Goal: Transaction & Acquisition: Download file/media

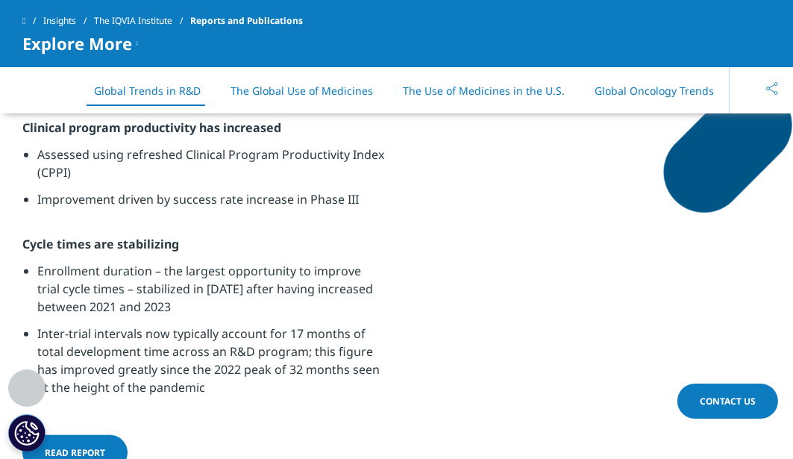
scroll to position [1268, 0]
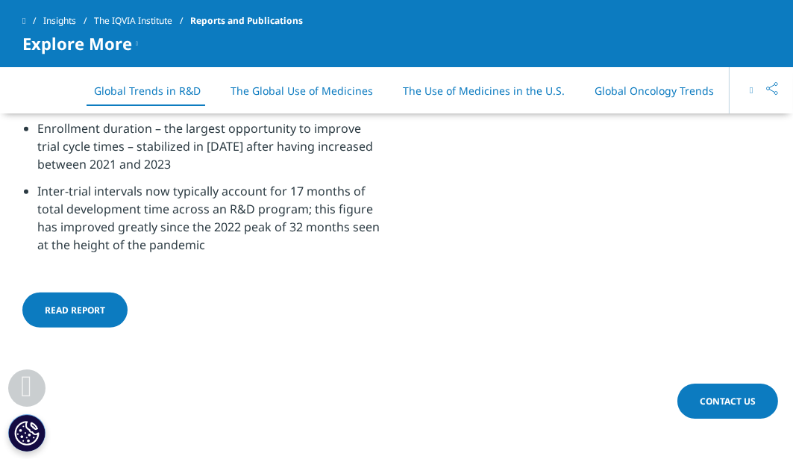
click at [92, 313] on span "Read report" at bounding box center [75, 310] width 60 height 13
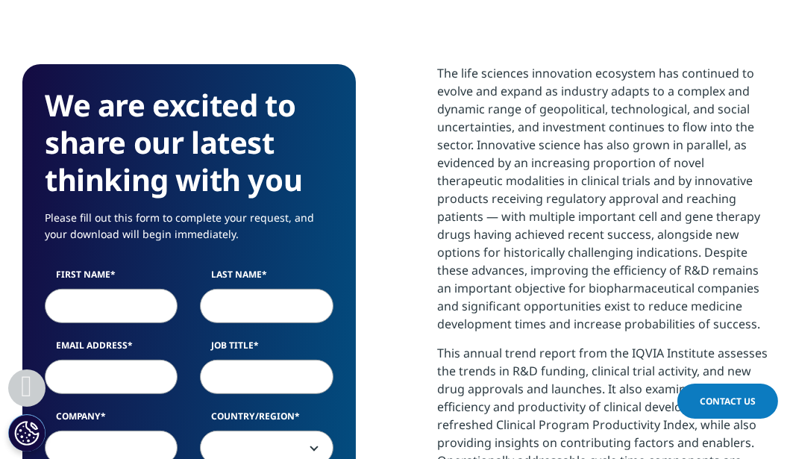
scroll to position [895, 0]
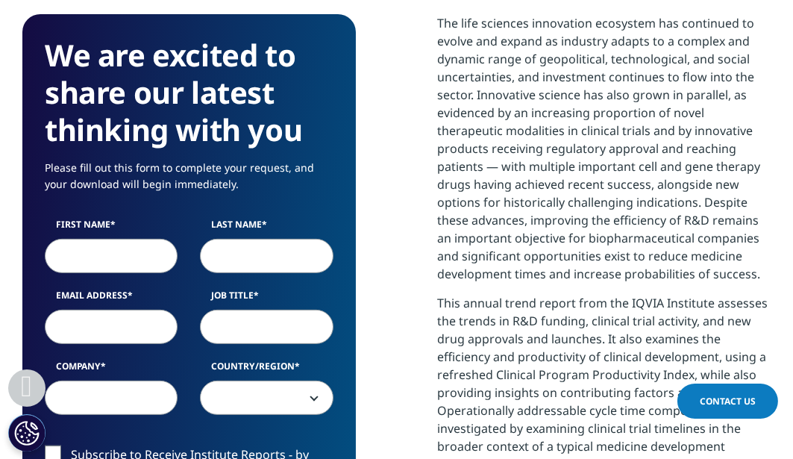
click at [106, 251] on input "First Name" at bounding box center [111, 256] width 133 height 34
type input "عاطفه"
type input "قاسمیان"
type input "[EMAIL_ADDRESS][DOMAIN_NAME]"
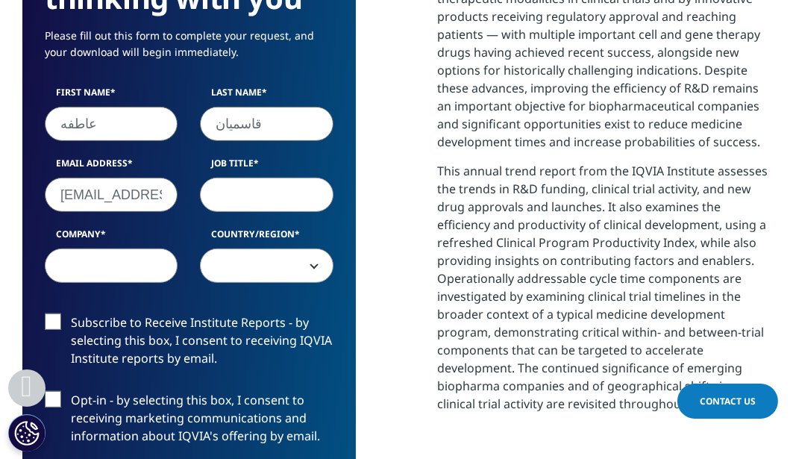
scroll to position [1044, 0]
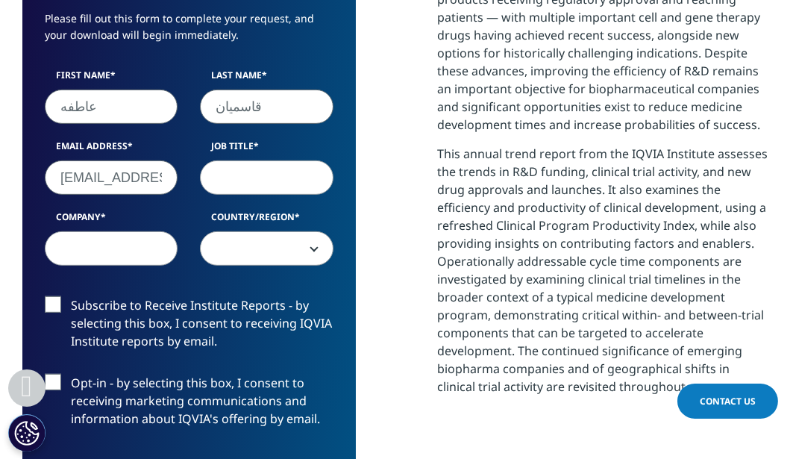
click at [252, 250] on span at bounding box center [266, 249] width 131 height 34
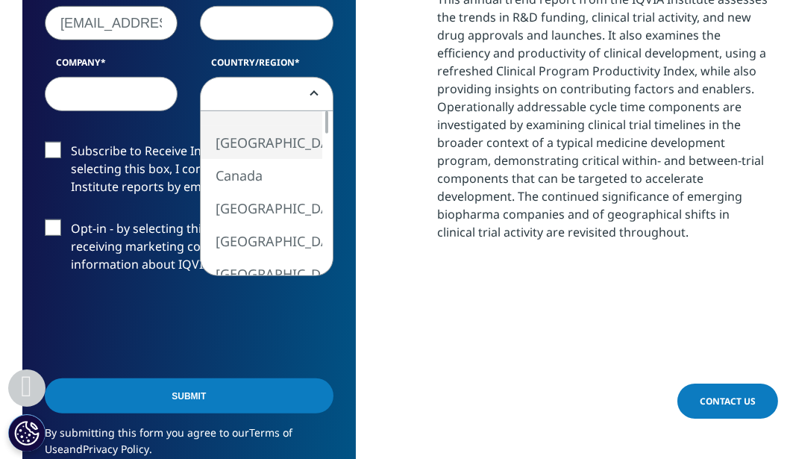
scroll to position [1119, 0]
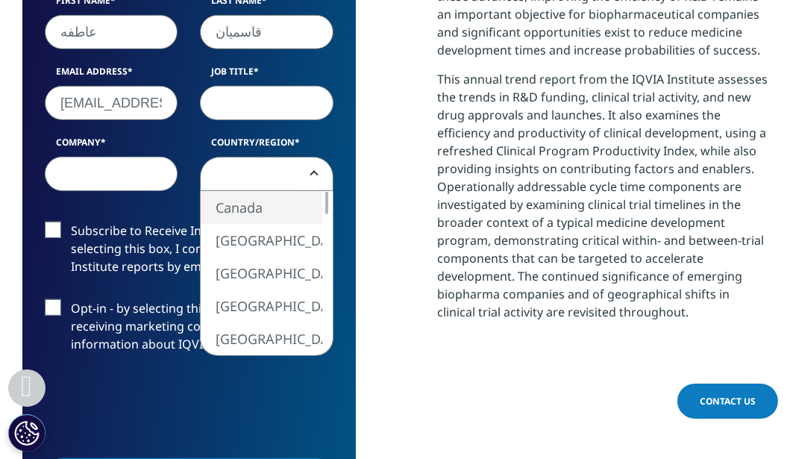
click at [234, 172] on span at bounding box center [266, 174] width 131 height 34
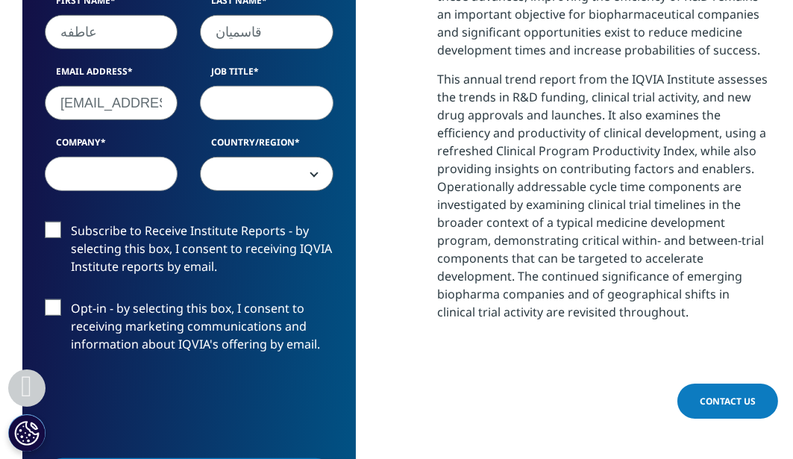
click at [235, 175] on span at bounding box center [266, 174] width 131 height 34
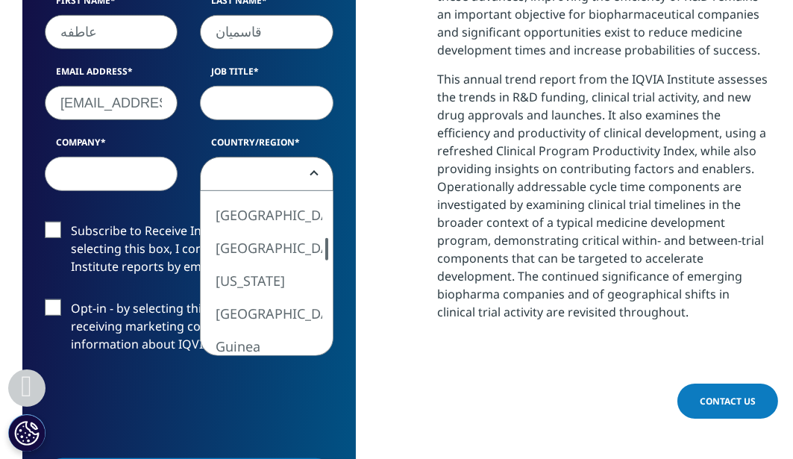
click at [328, 246] on div at bounding box center [326, 249] width 3 height 22
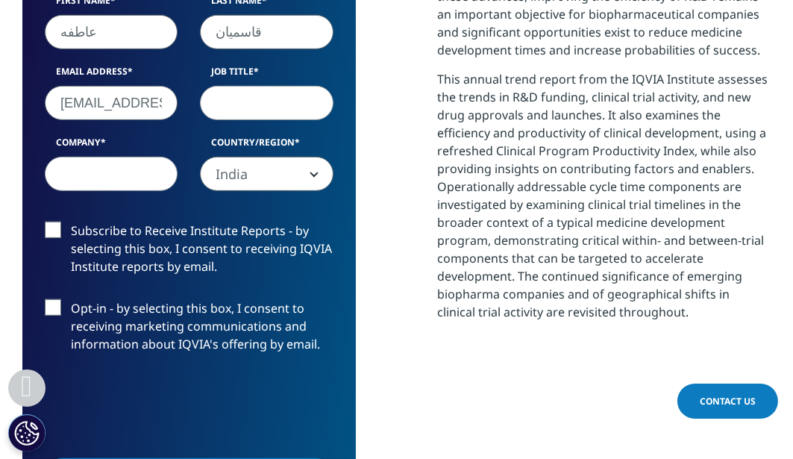
select select "India"
click at [125, 174] on input "Company" at bounding box center [111, 174] width 133 height 34
type input "TCCIM"
drag, startPoint x: 103, startPoint y: 25, endPoint x: 40, endPoint y: 29, distance: 63.5
click at [40, 29] on div "First Name عاطفه" at bounding box center [111, 21] width 155 height 55
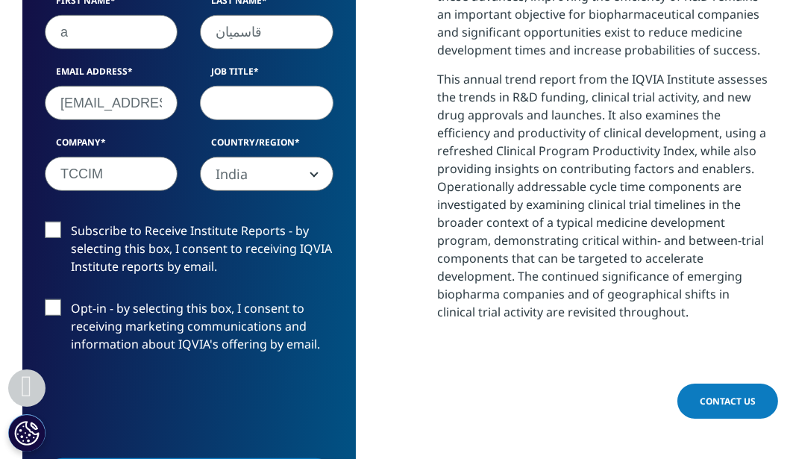
scroll to position [873, 748]
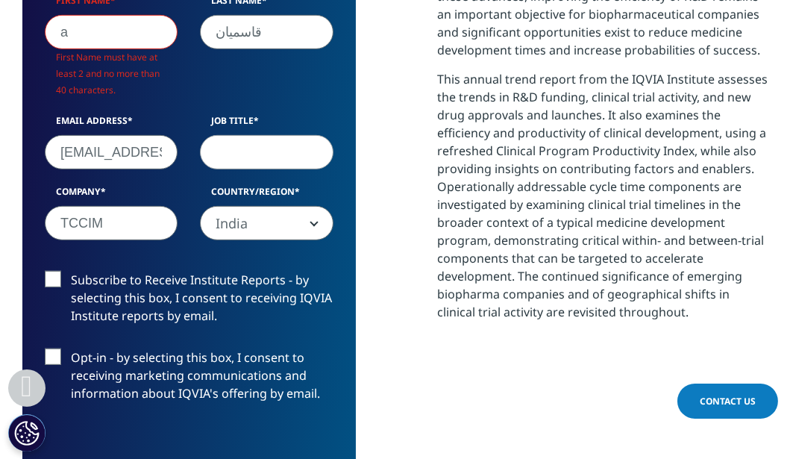
type input "a"
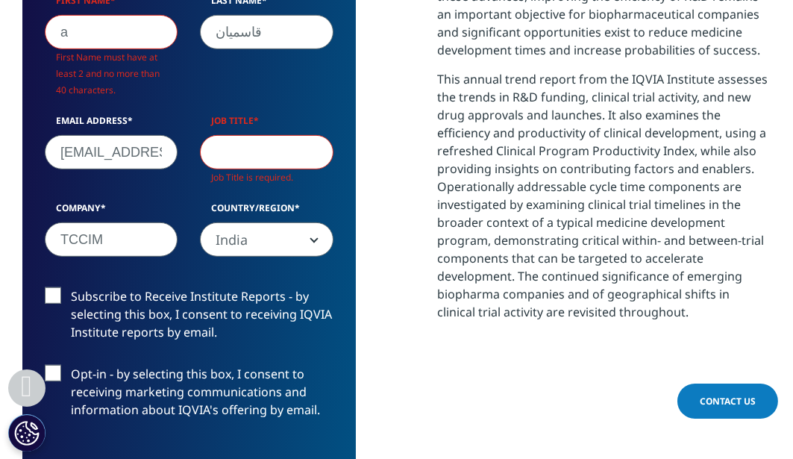
click at [260, 31] on input "قاسمیان" at bounding box center [266, 32] width 133 height 34
type input "ق"
type input "[PERSON_NAME]"
click at [277, 149] on input "Job Title" at bounding box center [266, 152] width 133 height 34
type input "Data manager"
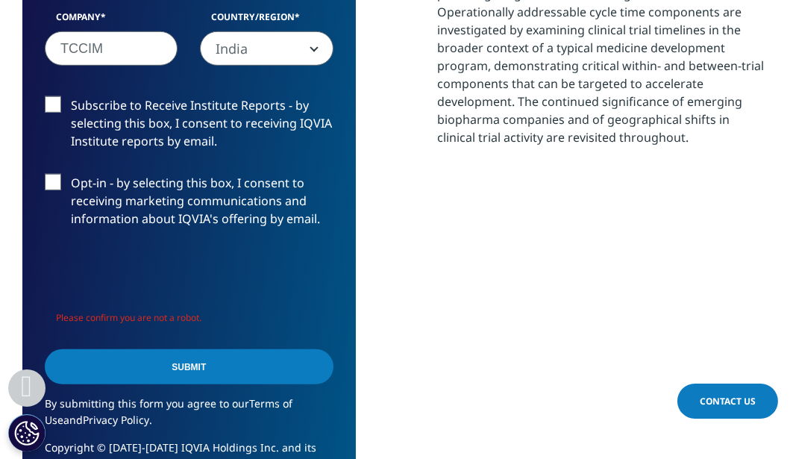
scroll to position [1343, 0]
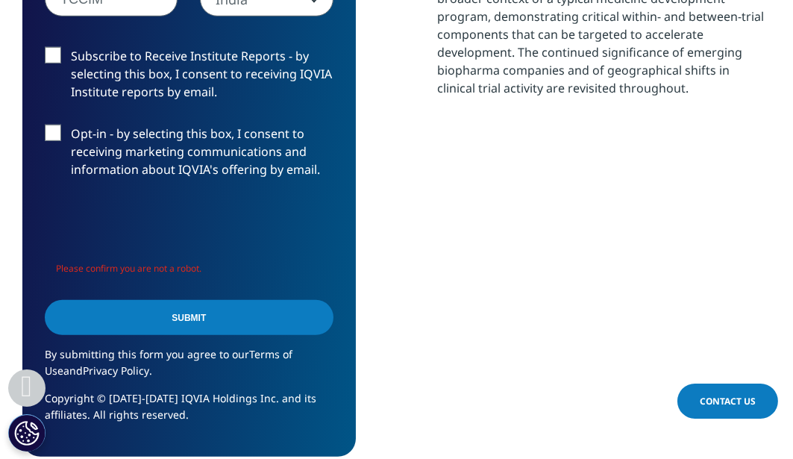
click at [195, 316] on input "Submit" at bounding box center [189, 317] width 289 height 35
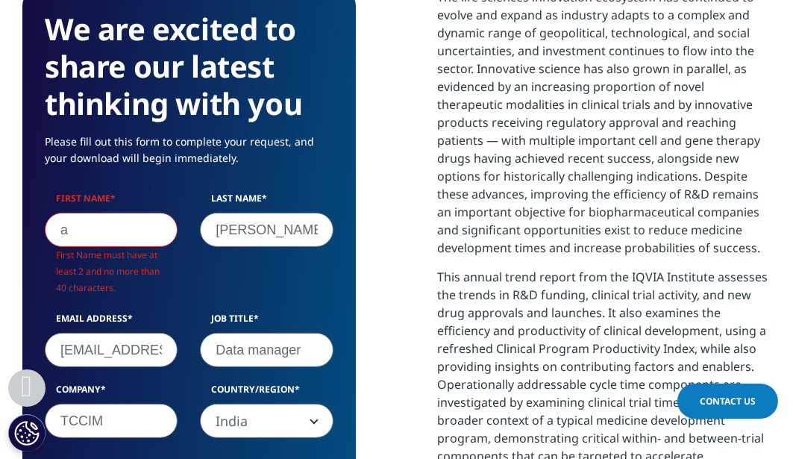
scroll to position [7, 7]
click at [101, 234] on input "a" at bounding box center [111, 230] width 133 height 34
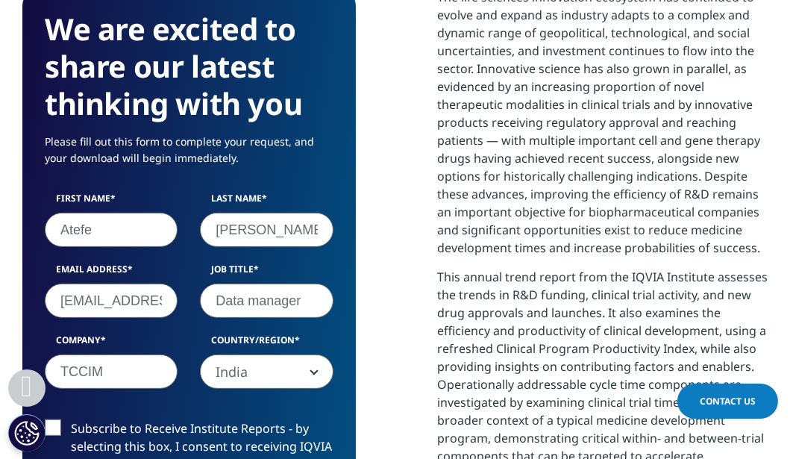
type input "Atefe"
click at [190, 256] on div "First Name Atefe Last Name [PERSON_NAME] Email Address [EMAIL_ADDRESS][DOMAIN_N…" at bounding box center [189, 298] width 311 height 213
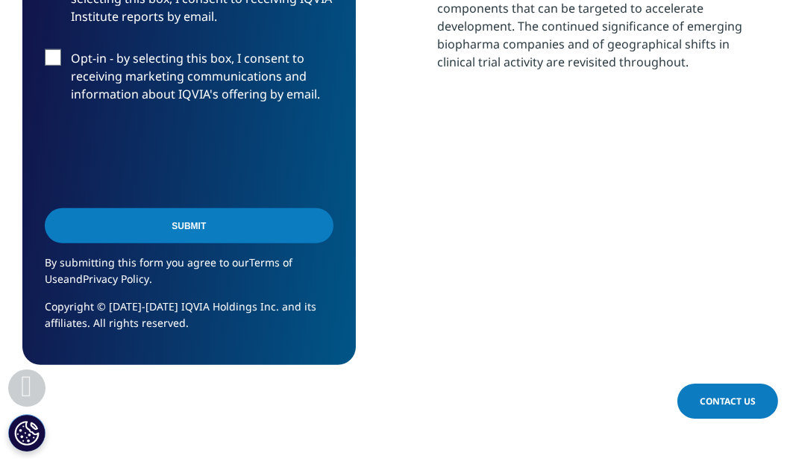
click at [187, 222] on input "Submit" at bounding box center [189, 225] width 289 height 35
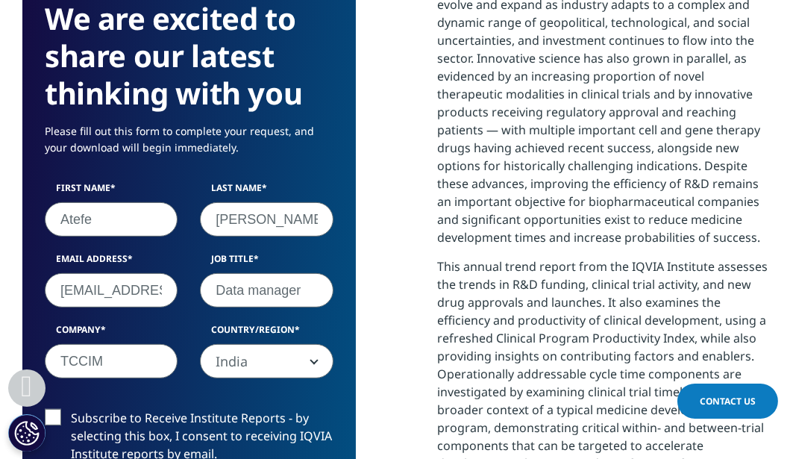
click at [140, 216] on input "Atefe" at bounding box center [111, 219] width 133 height 34
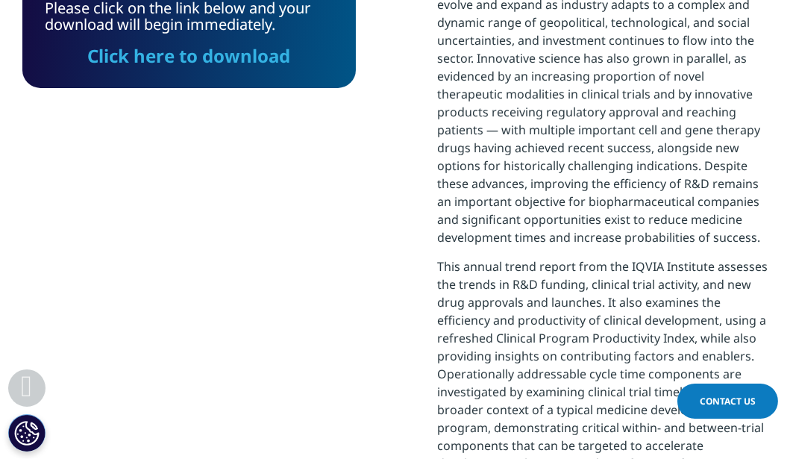
click at [198, 54] on link "Click here to download" at bounding box center [188, 55] width 203 height 25
